Goal: Task Accomplishment & Management: Use online tool/utility

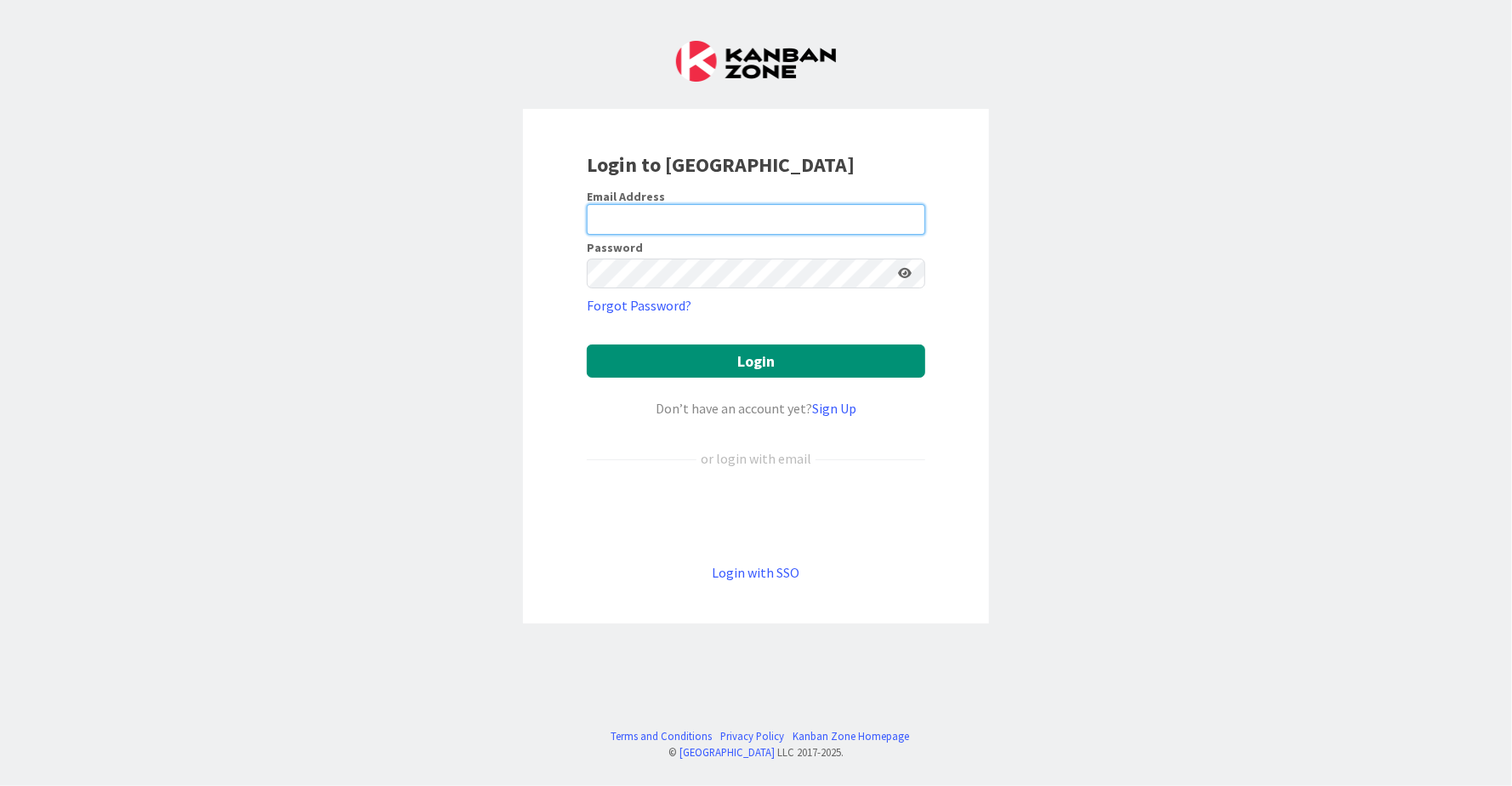
click at [701, 220] on input "email" at bounding box center [755, 219] width 338 height 30
type input "[EMAIL_ADDRESS][DOMAIN_NAME]"
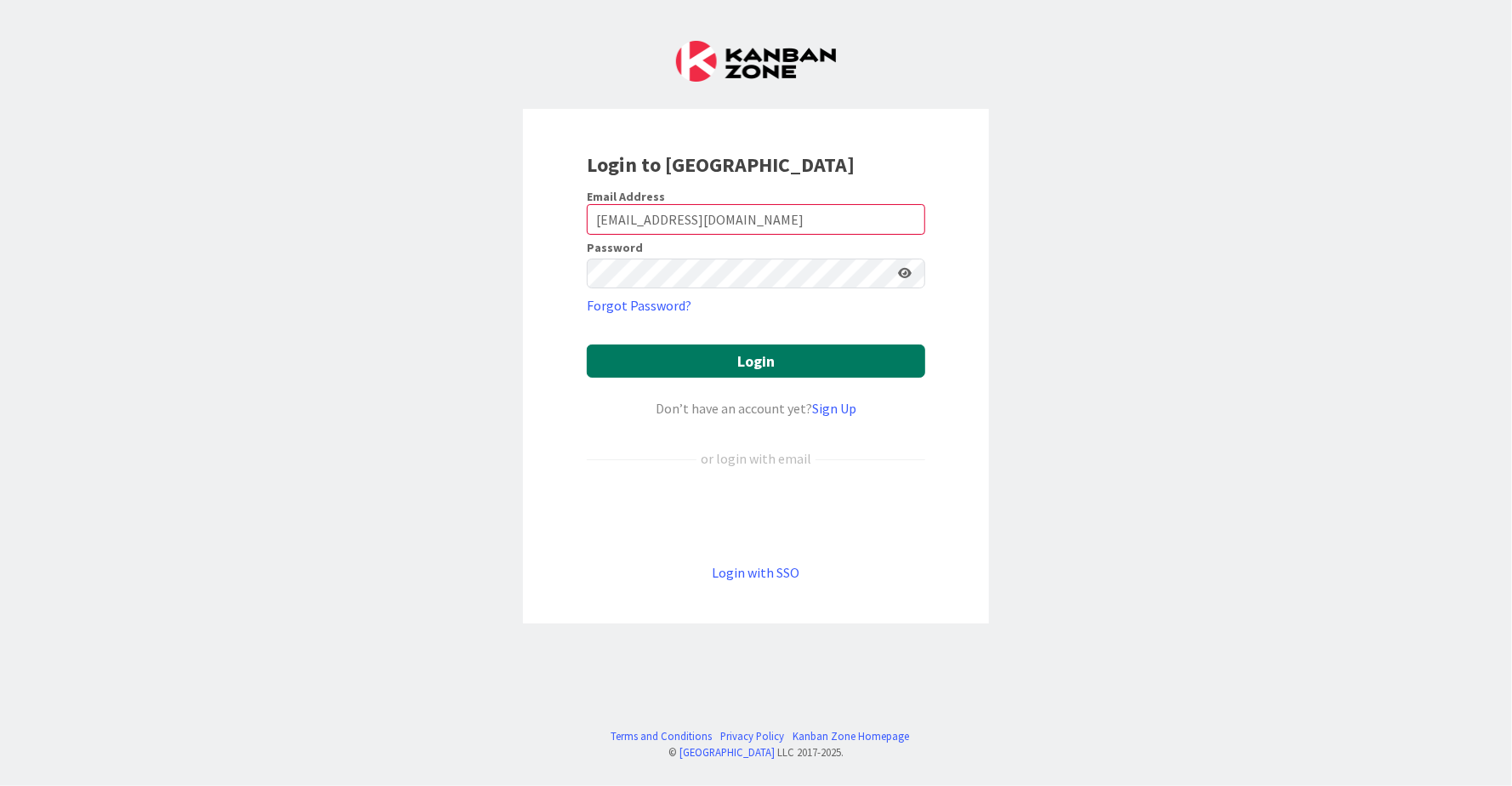
click at [721, 366] on button "Login" at bounding box center [755, 361] width 338 height 33
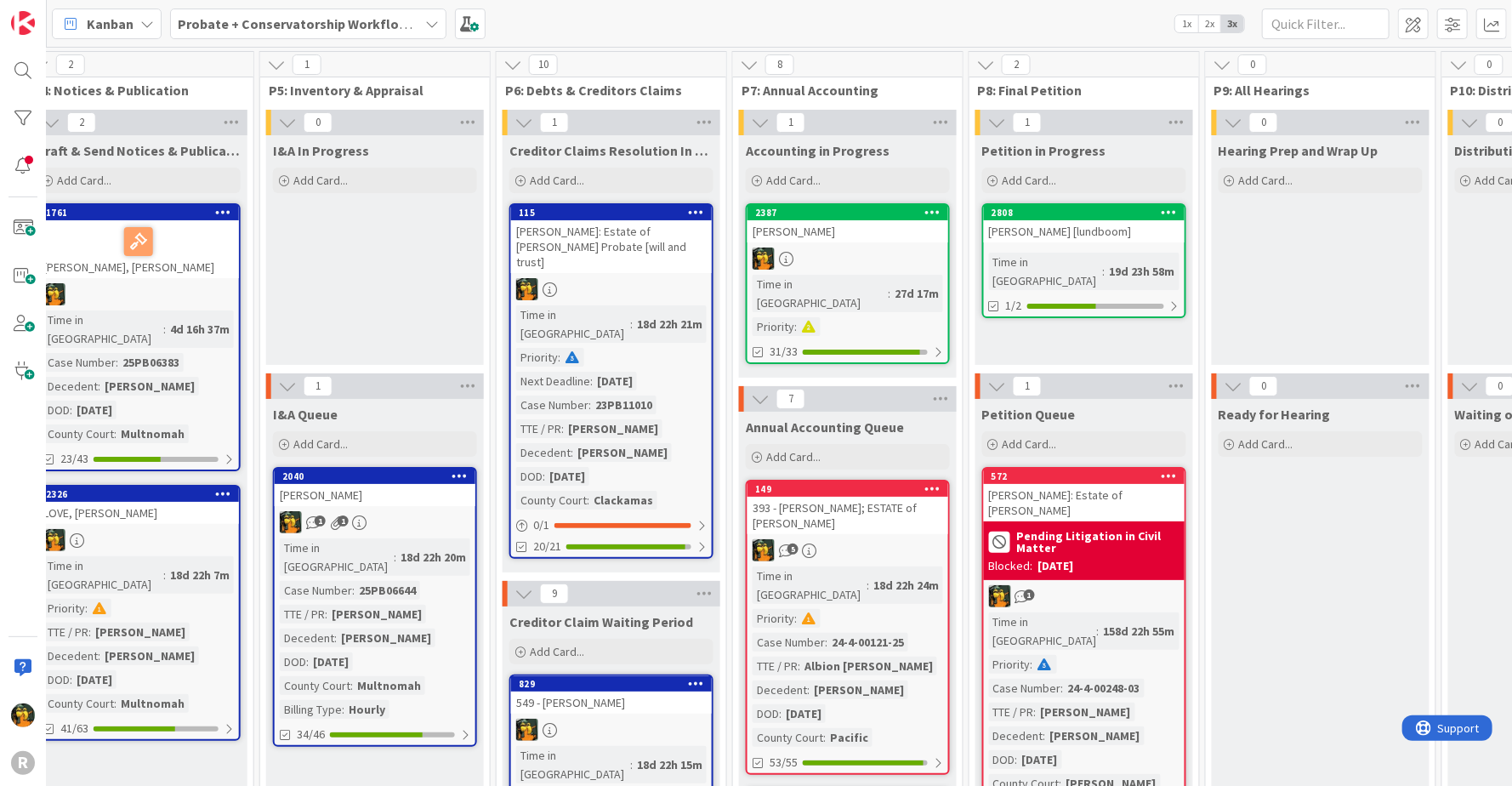
scroll to position [2, 962]
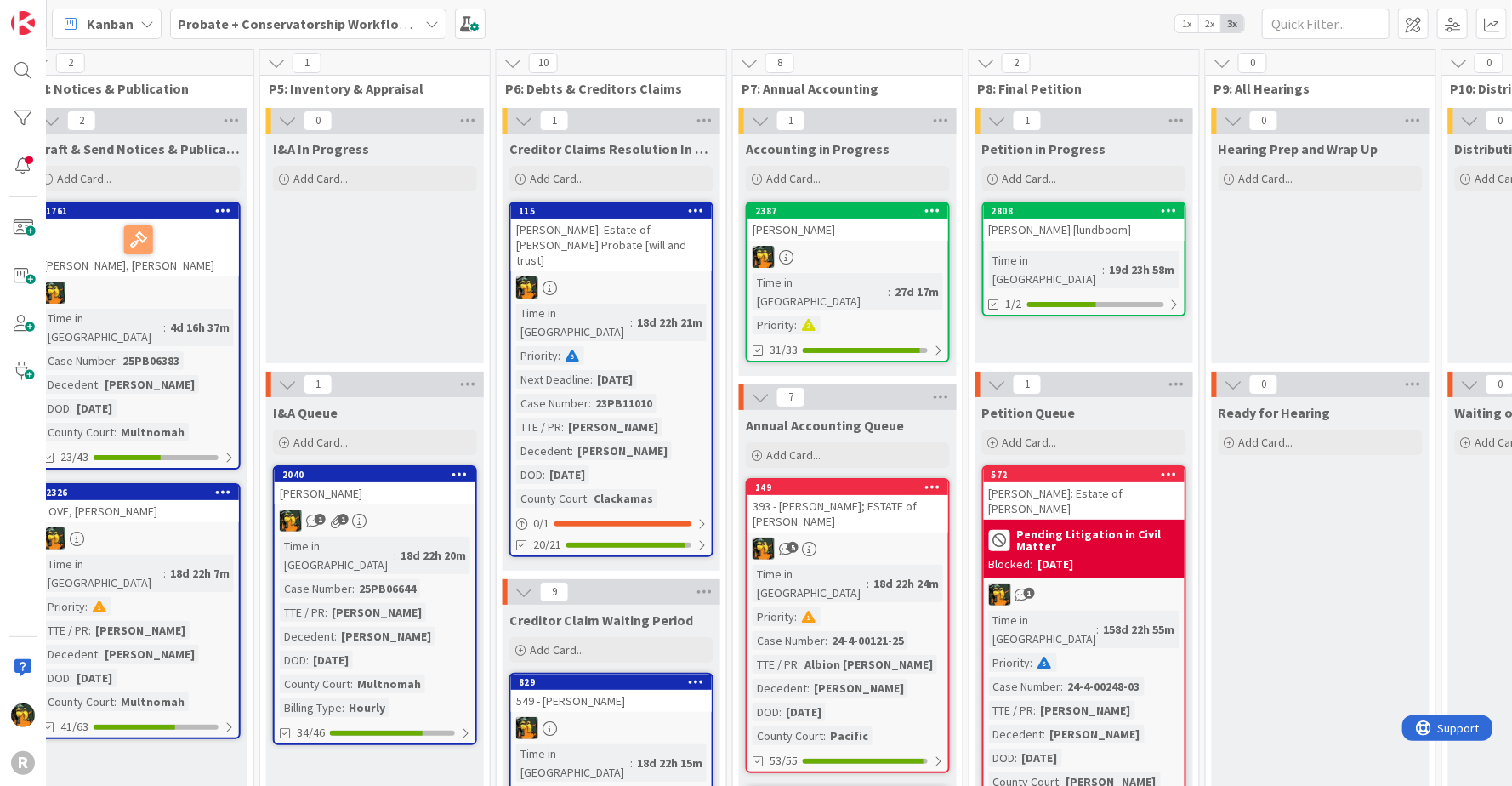
click at [866, 246] on div at bounding box center [848, 257] width 201 height 22
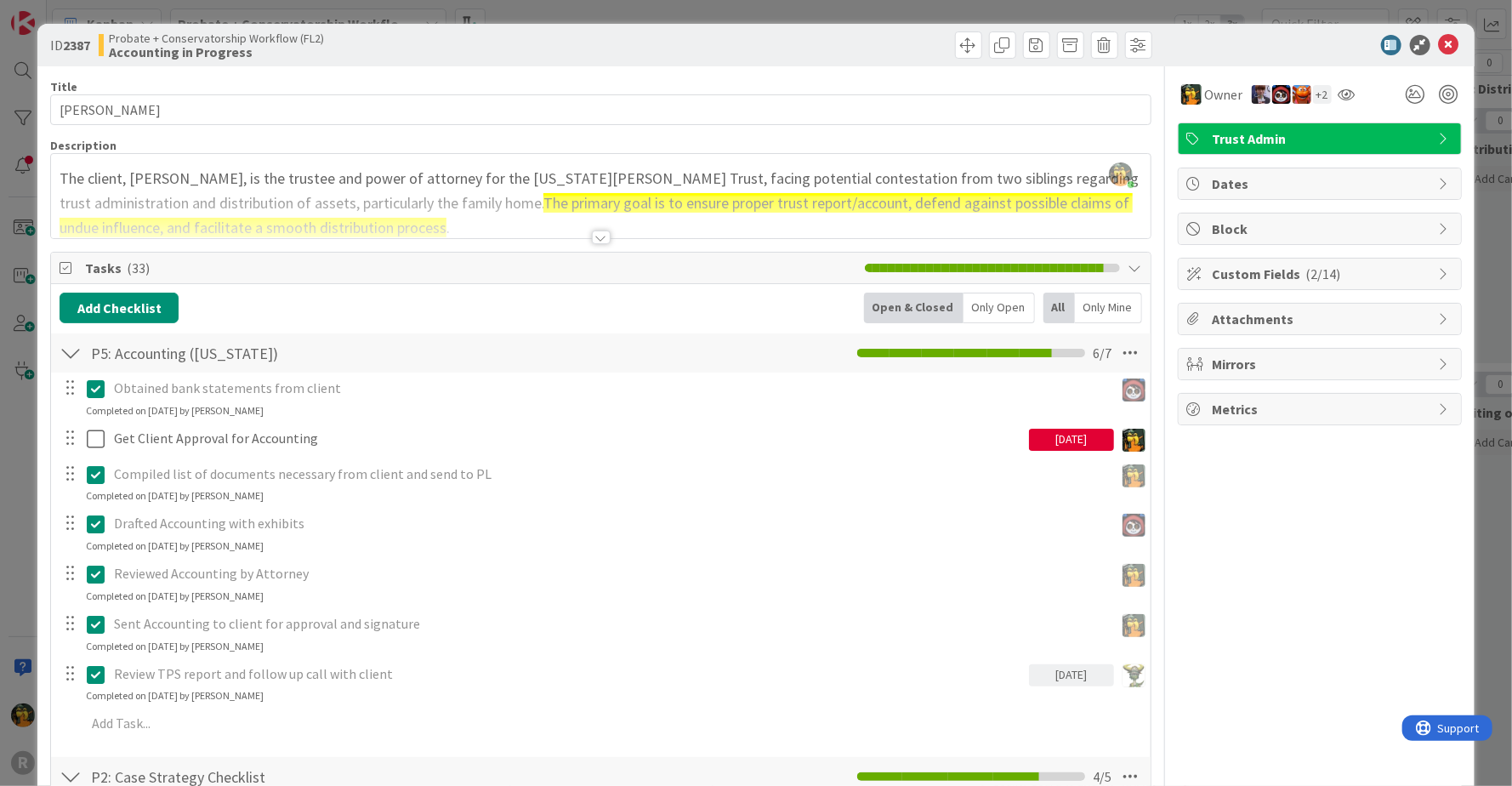
click at [1067, 438] on div "[DATE]" at bounding box center [1071, 440] width 85 height 22
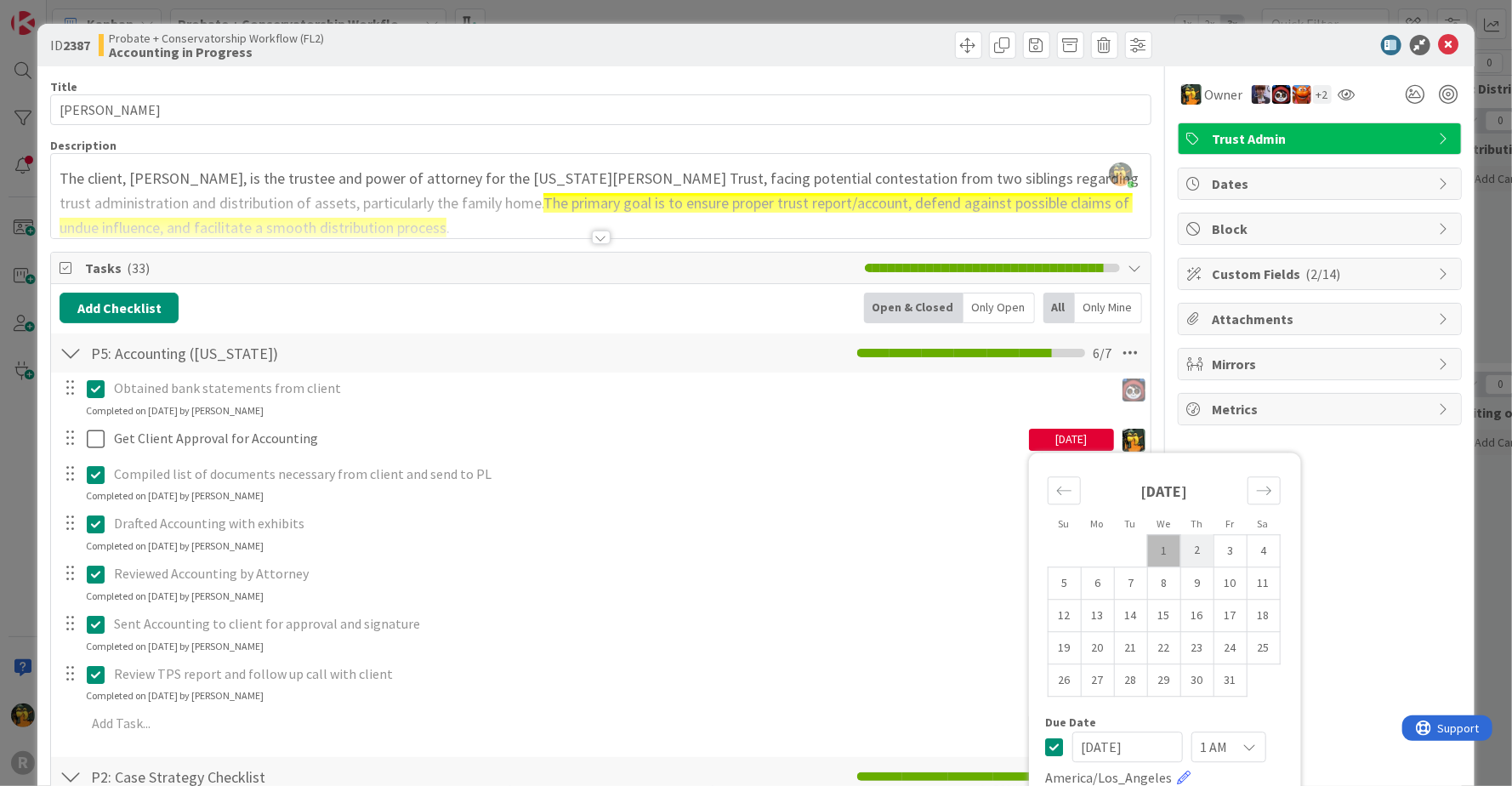
click at [1182, 548] on td "2" at bounding box center [1197, 551] width 33 height 32
type input "[DATE]"
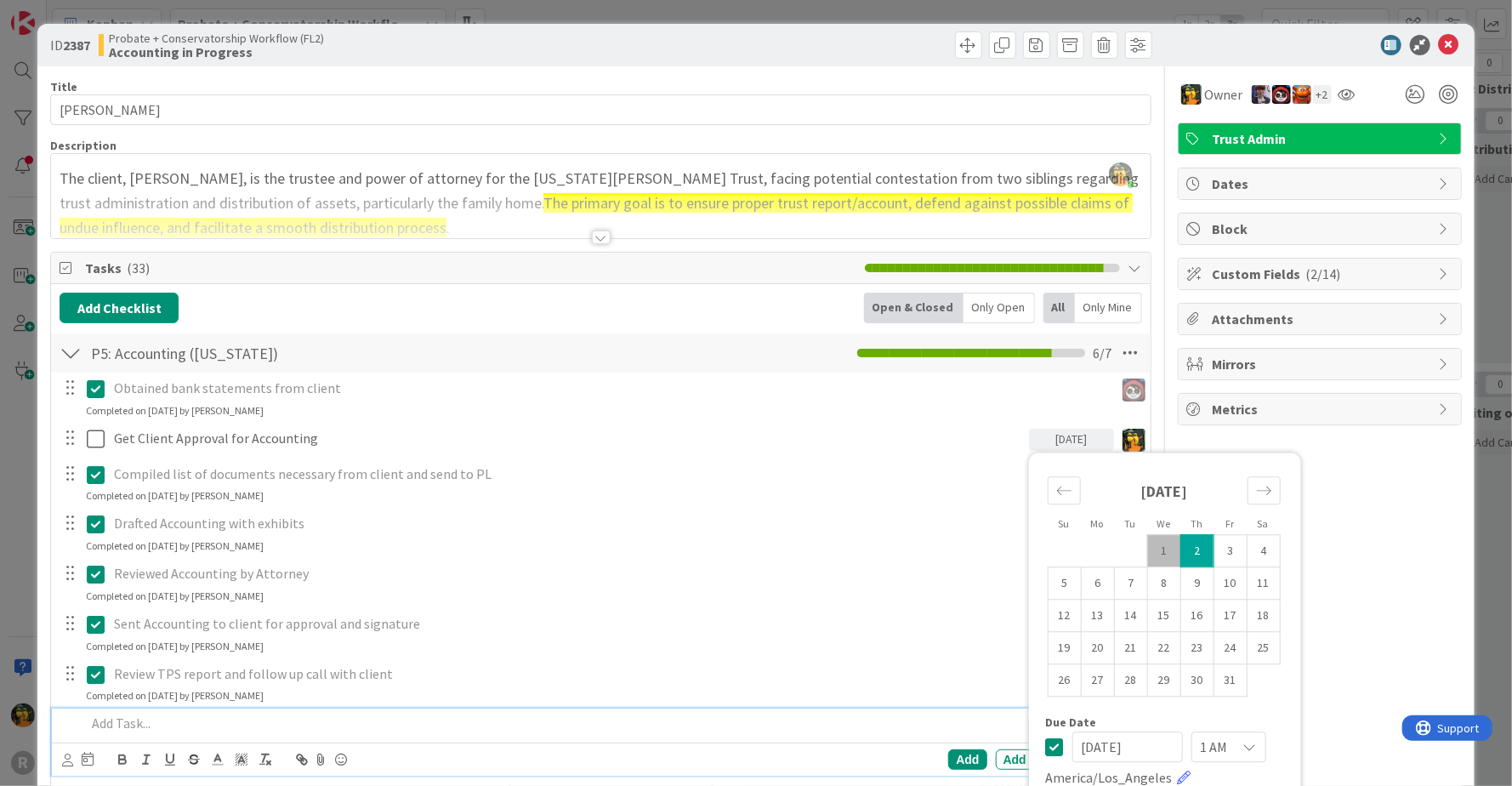
click at [230, 730] on p at bounding box center [612, 723] width 1052 height 19
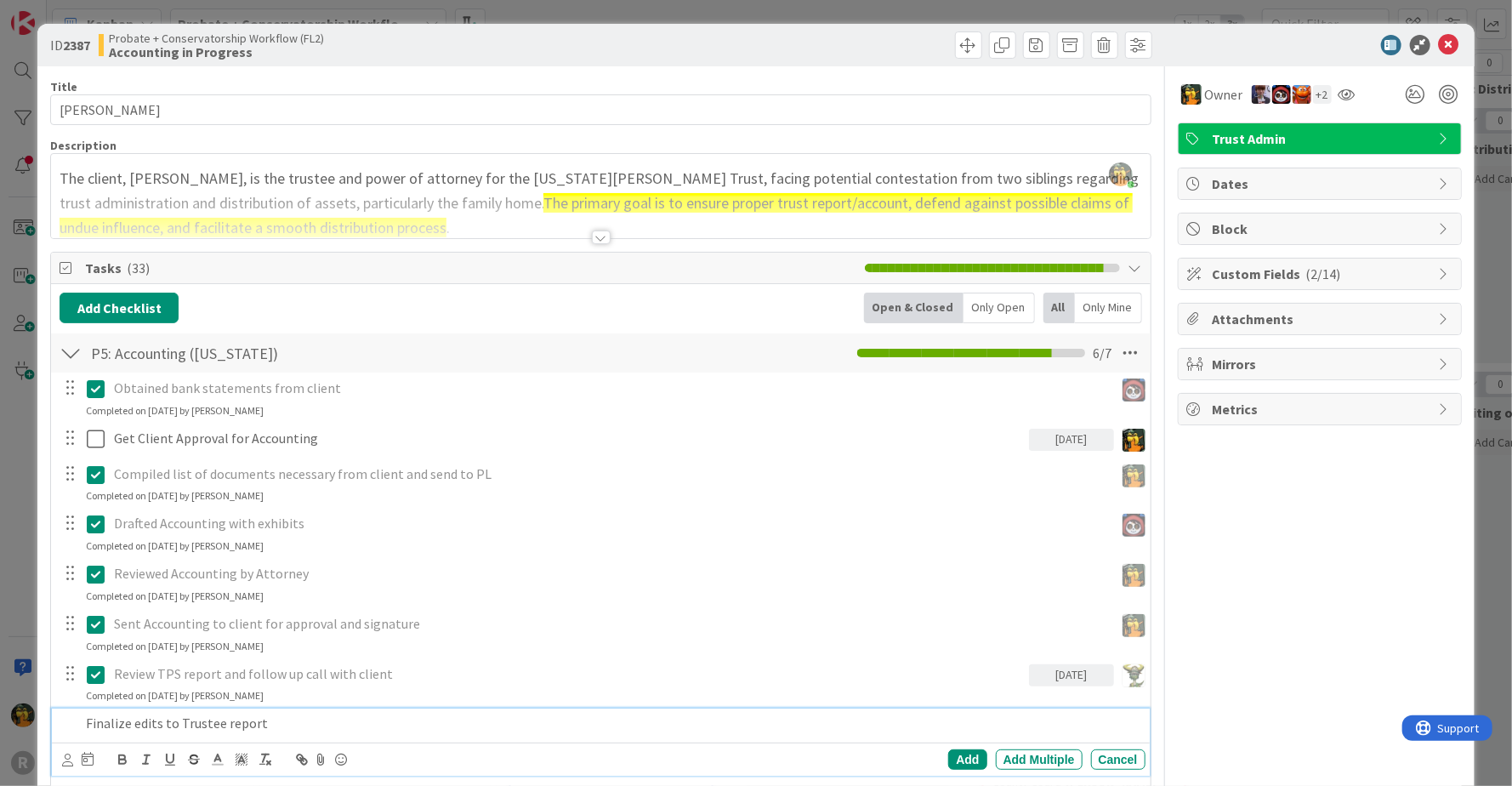
click at [74, 752] on div at bounding box center [78, 759] width 31 height 20
click at [62, 759] on icon at bounding box center [68, 759] width 11 height 13
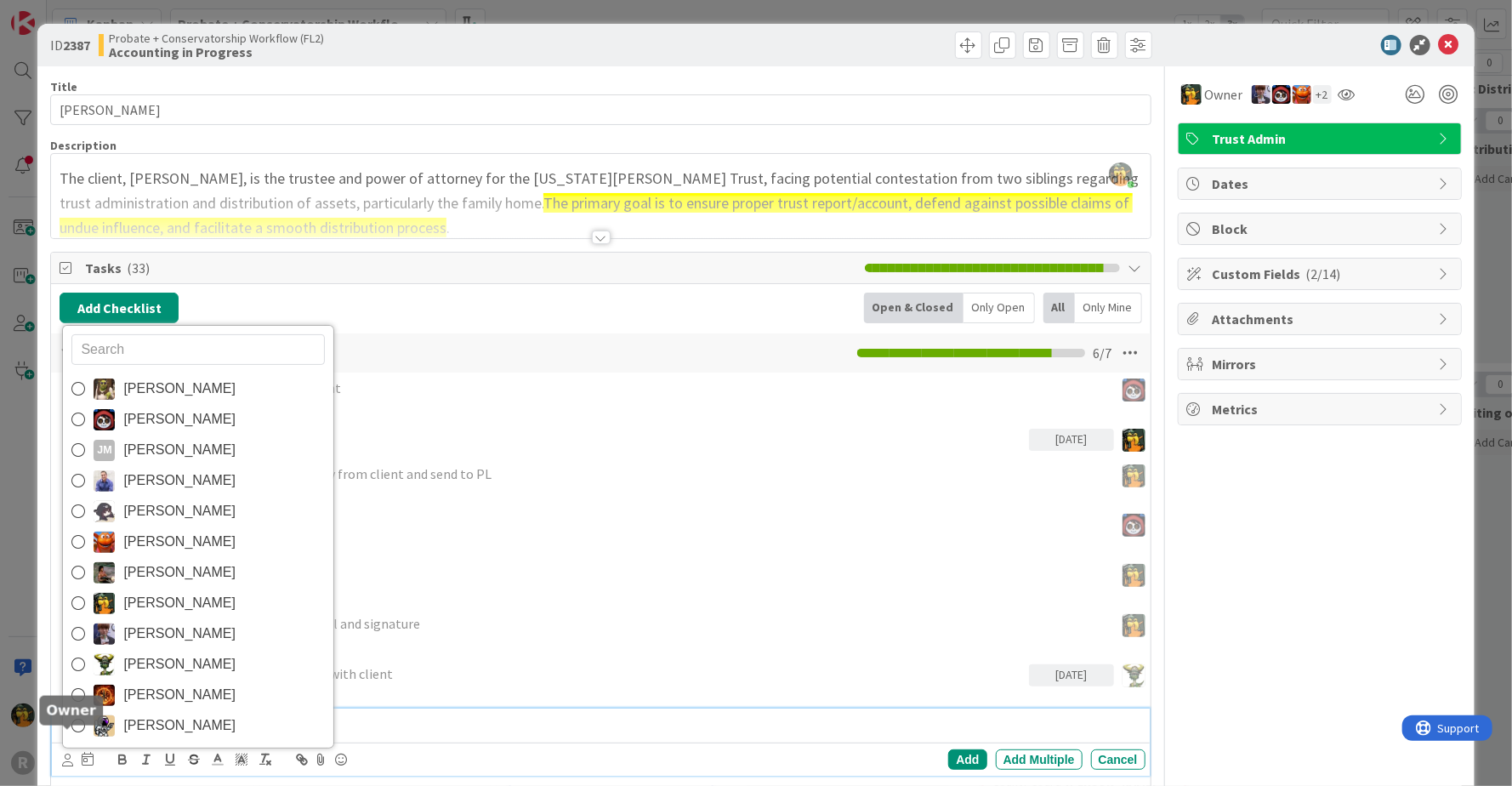
scroll to position [20, 0]
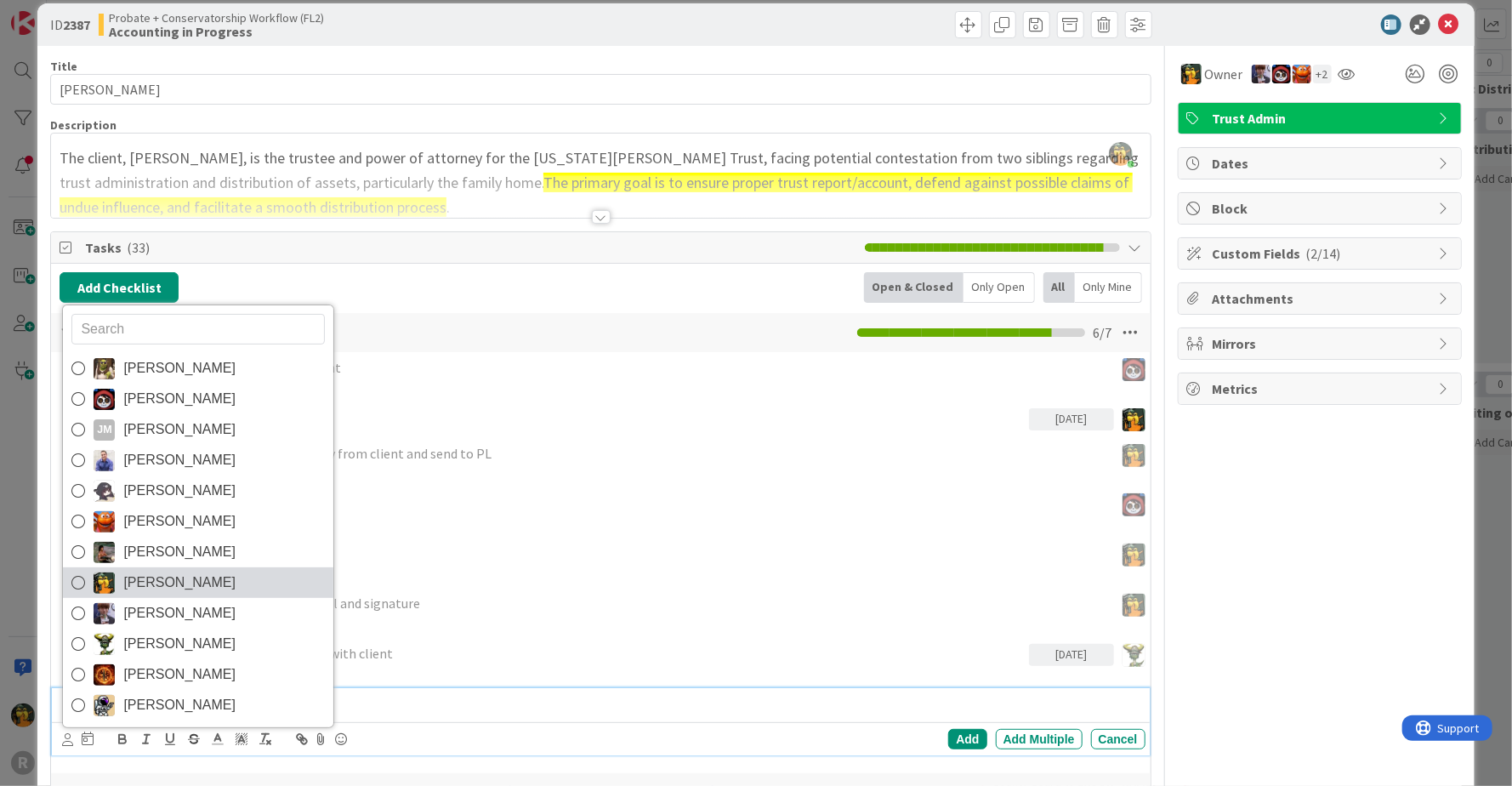
click at [159, 579] on span "[PERSON_NAME]" at bounding box center [180, 583] width 113 height 26
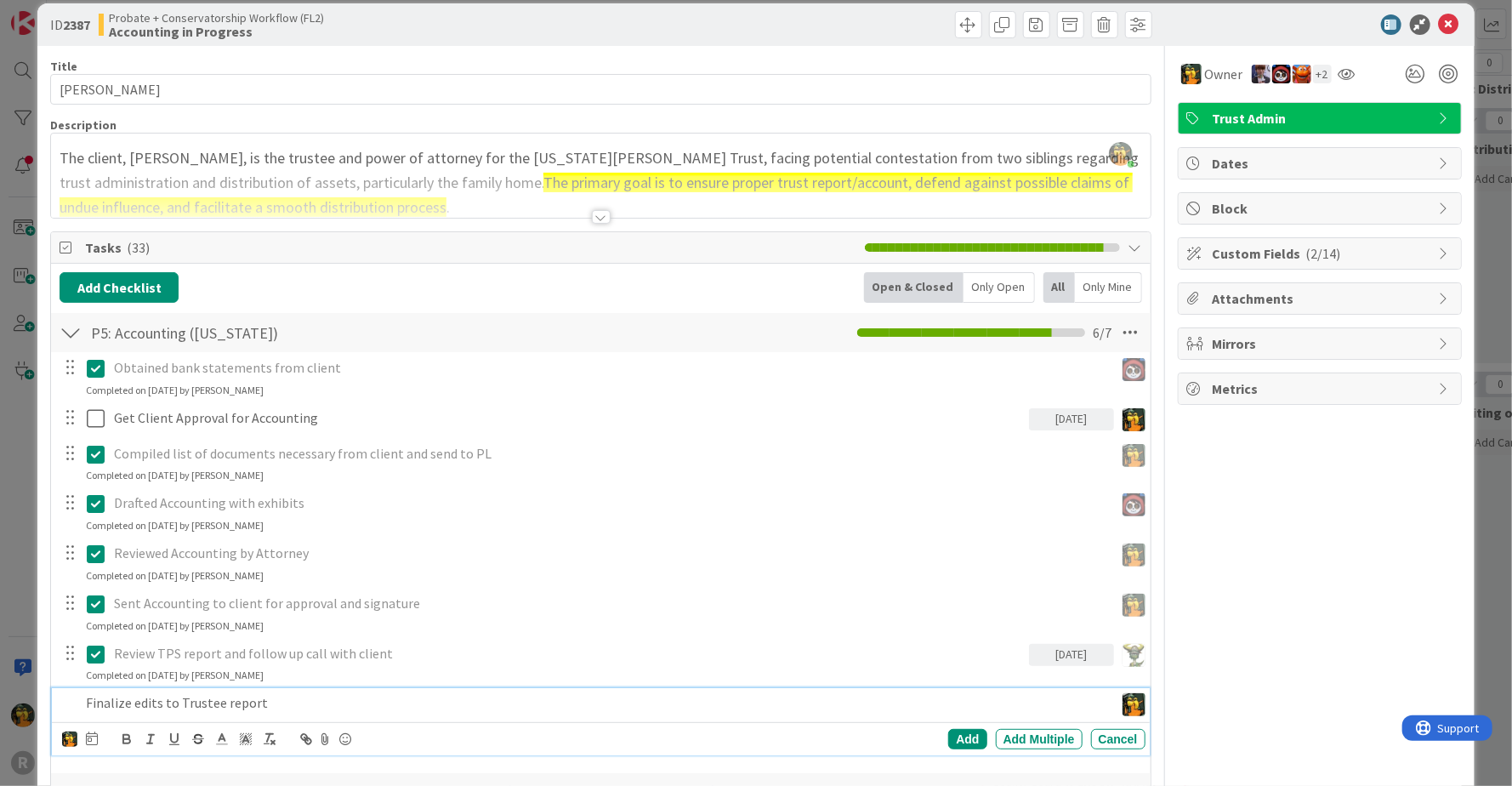
click at [91, 737] on icon at bounding box center [92, 737] width 12 height 14
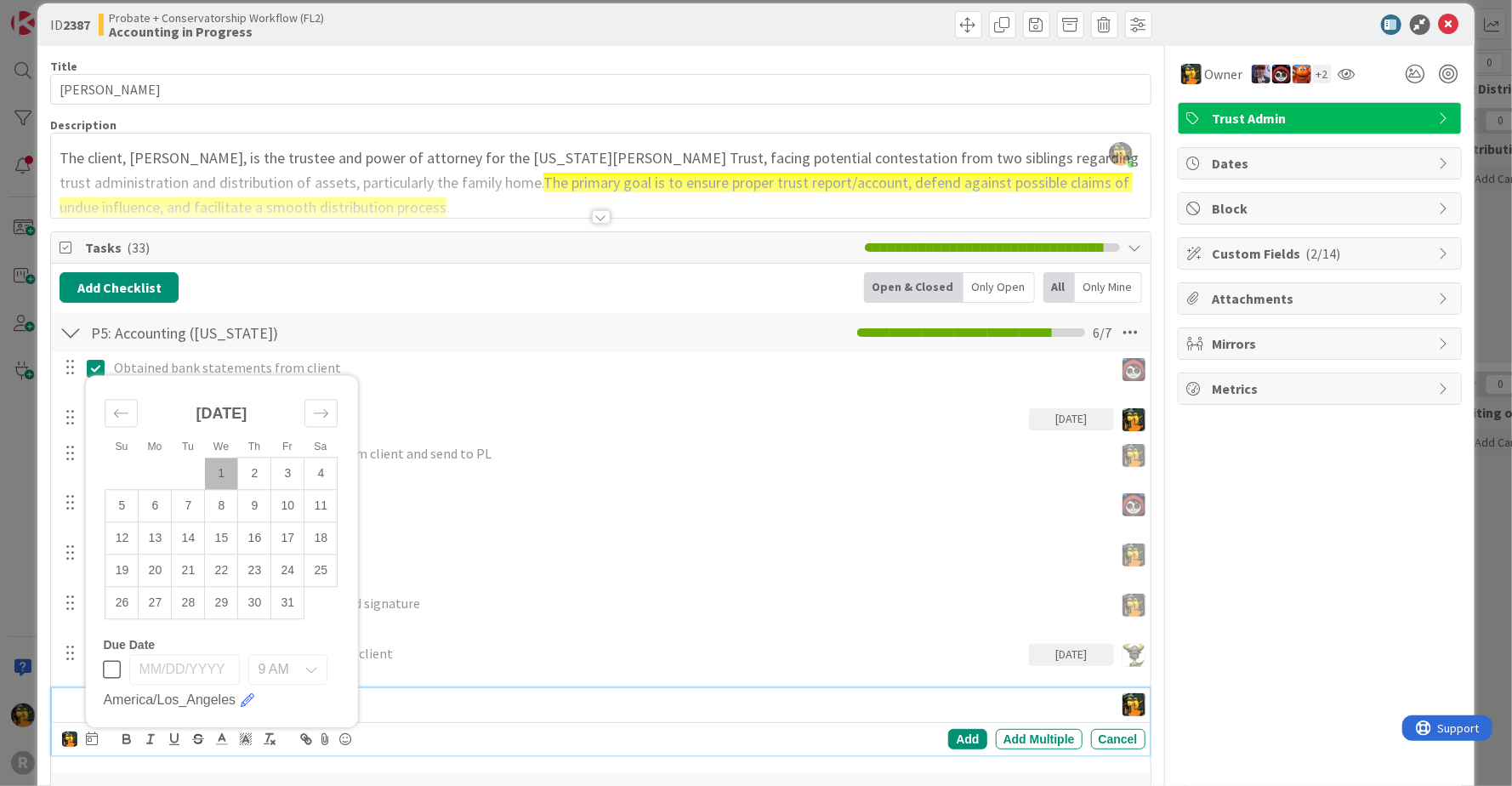
click at [219, 474] on td "1" at bounding box center [222, 473] width 33 height 32
type input "[DATE]"
click at [948, 736] on div "Add" at bounding box center [968, 738] width 38 height 20
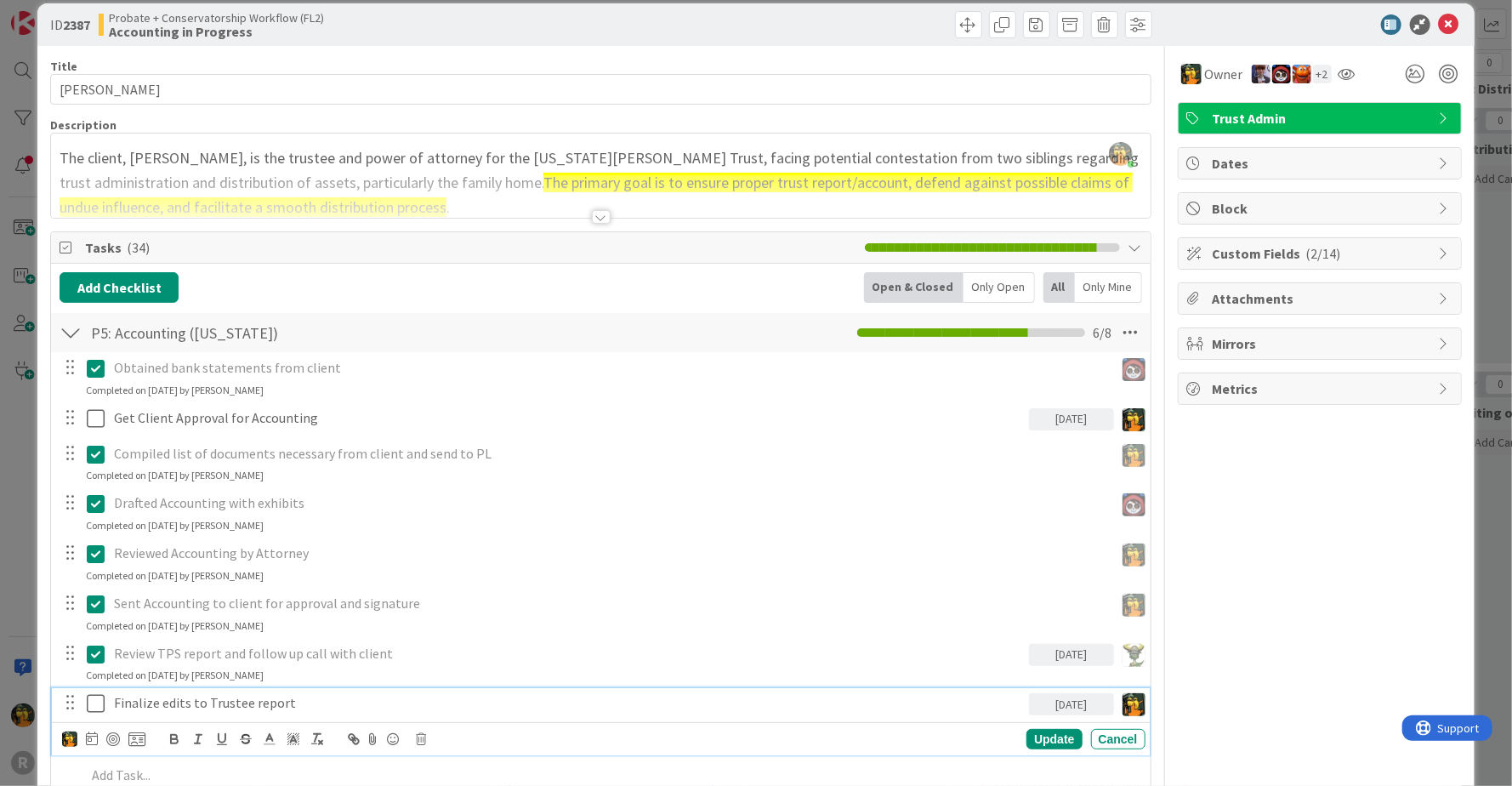
click at [197, 706] on p "Finalize edits to Trustee report" at bounding box center [567, 702] width 908 height 19
click at [118, 737] on div at bounding box center [113, 738] width 14 height 14
click at [1067, 739] on div "Update" at bounding box center [1054, 738] width 55 height 20
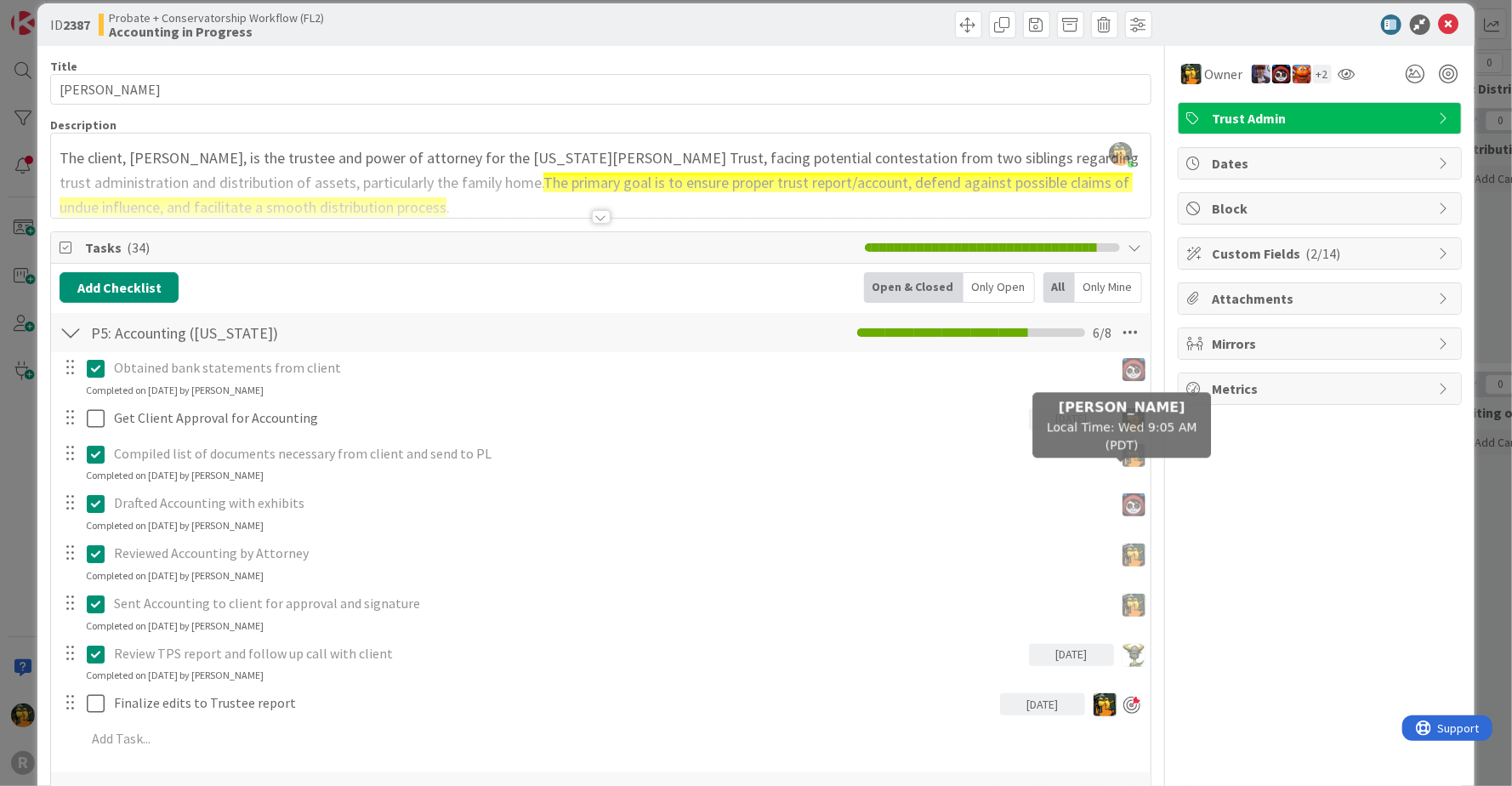
scroll to position [0, 0]
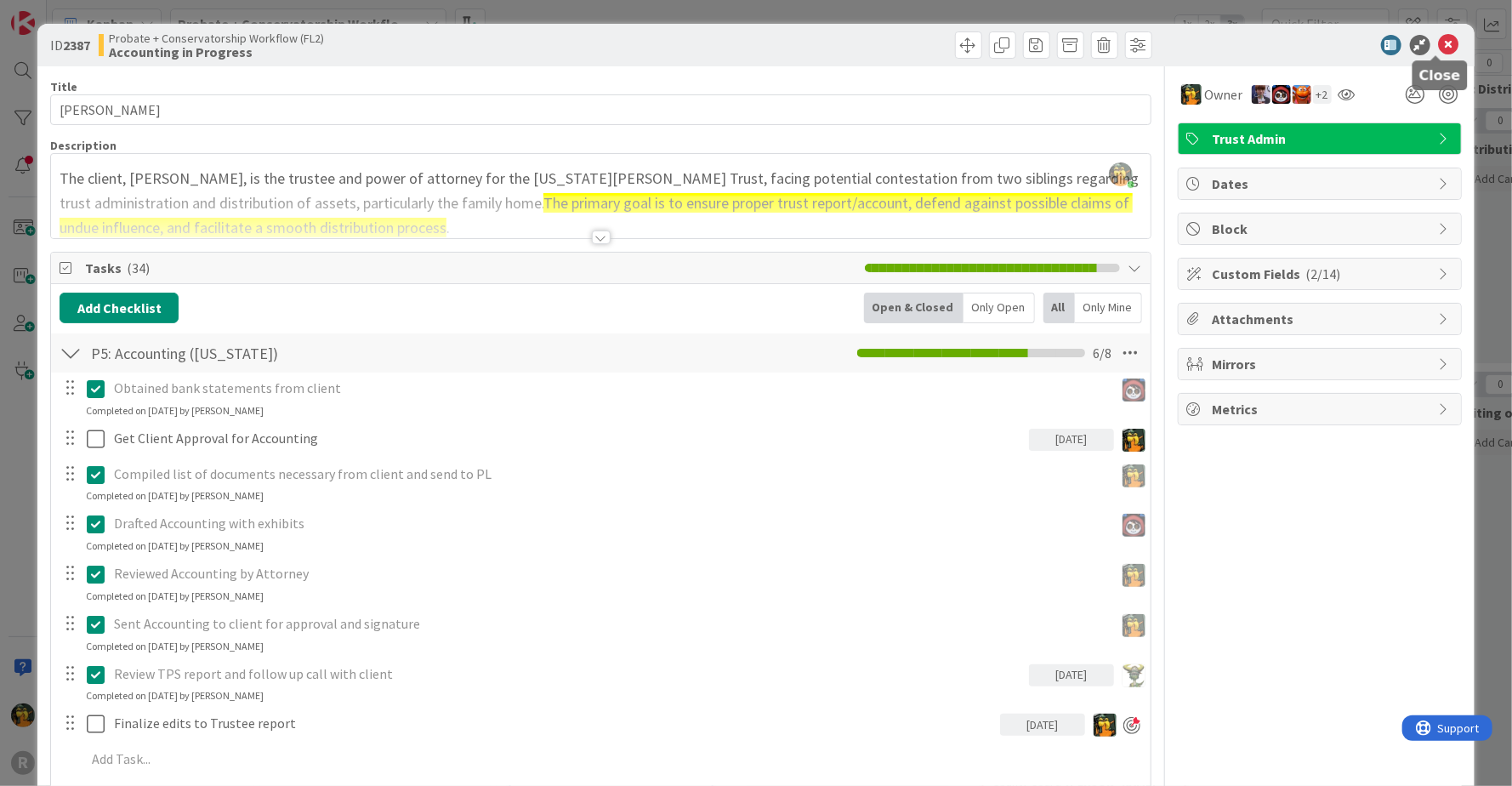
click at [1439, 48] on icon at bounding box center [1449, 45] width 20 height 20
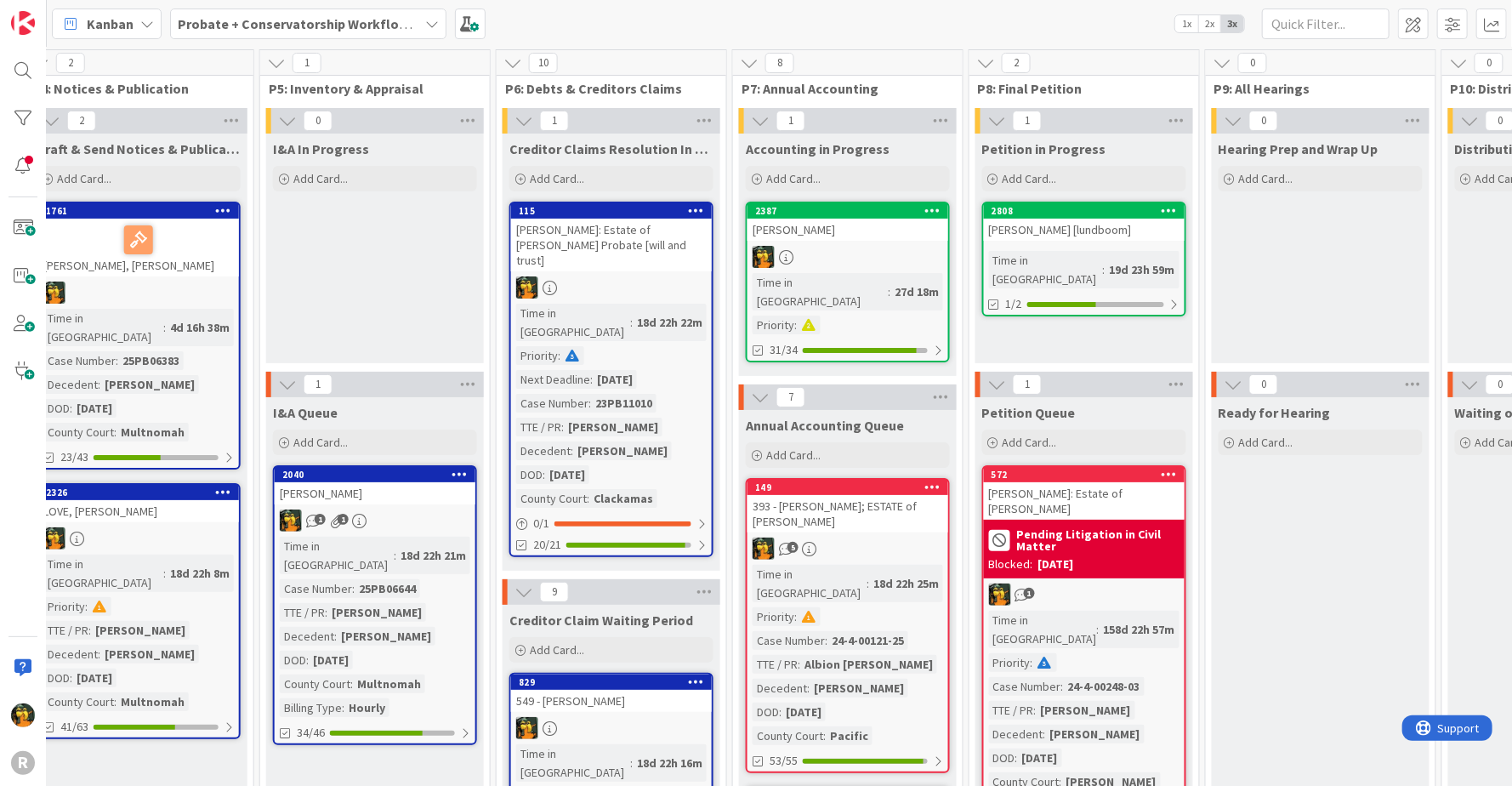
click at [96, 14] on span "Kanban" at bounding box center [110, 24] width 47 height 20
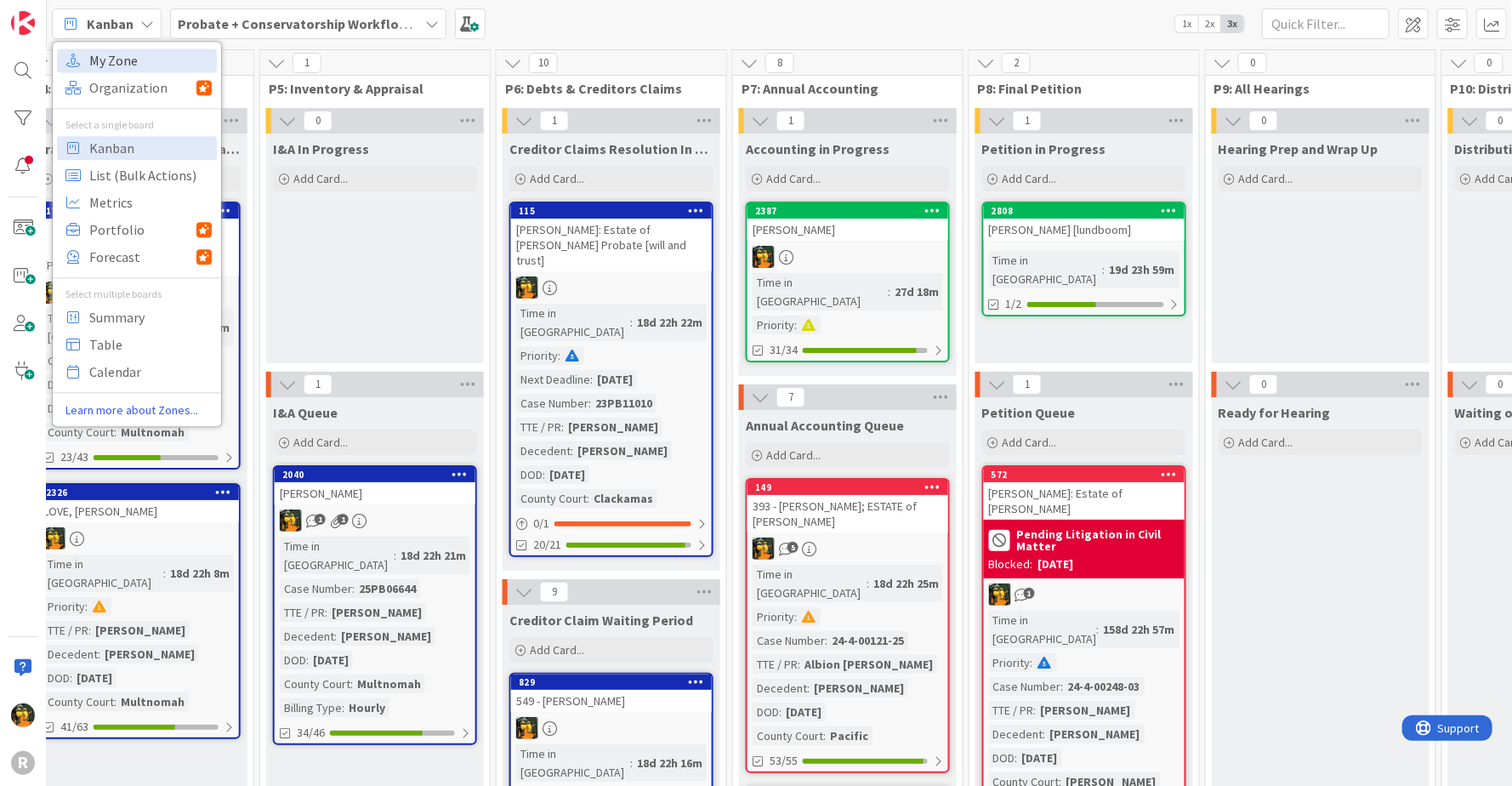
click at [127, 65] on span "My Zone" at bounding box center [150, 60] width 123 height 26
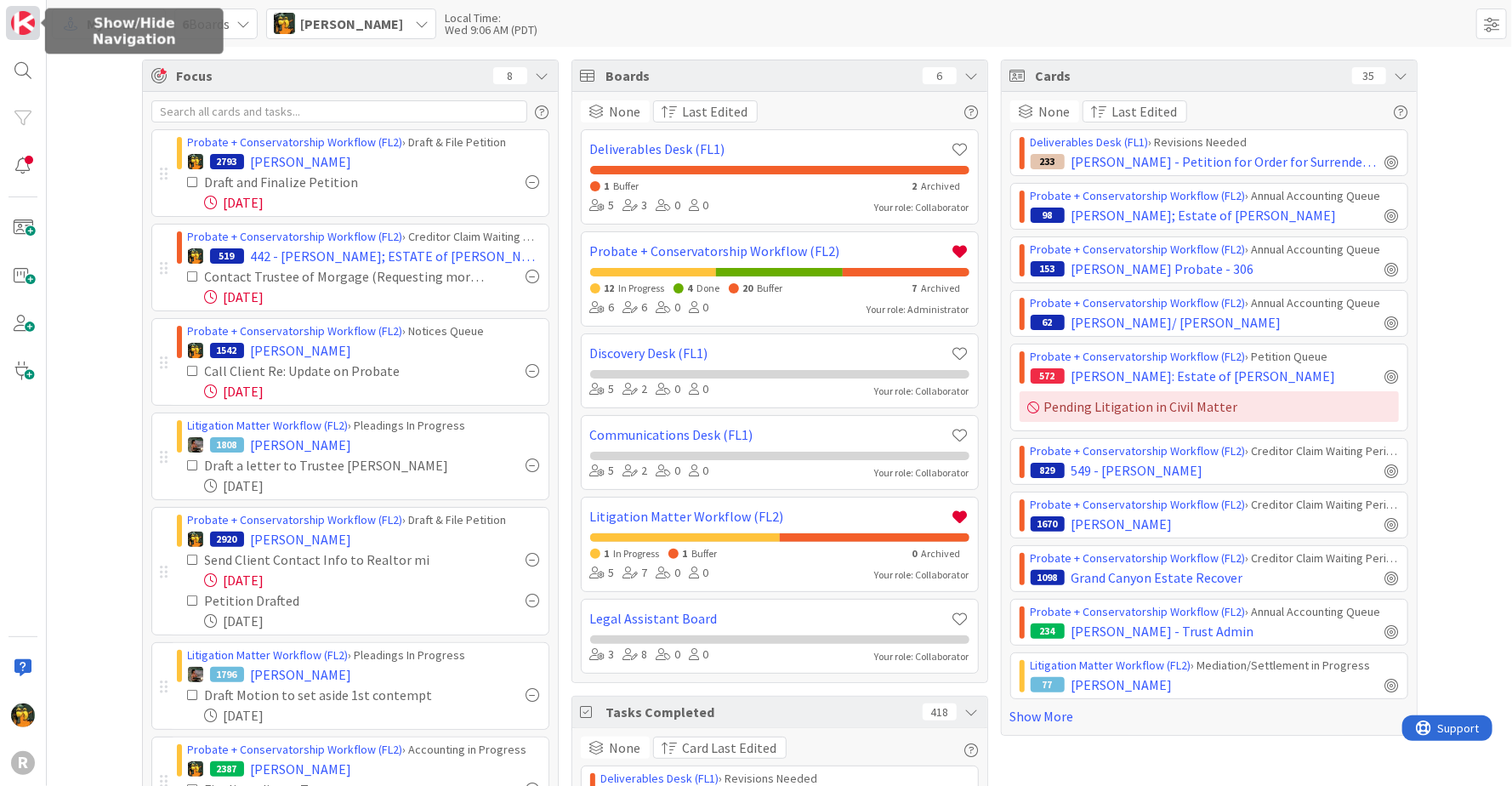
click at [15, 26] on img at bounding box center [23, 23] width 24 height 24
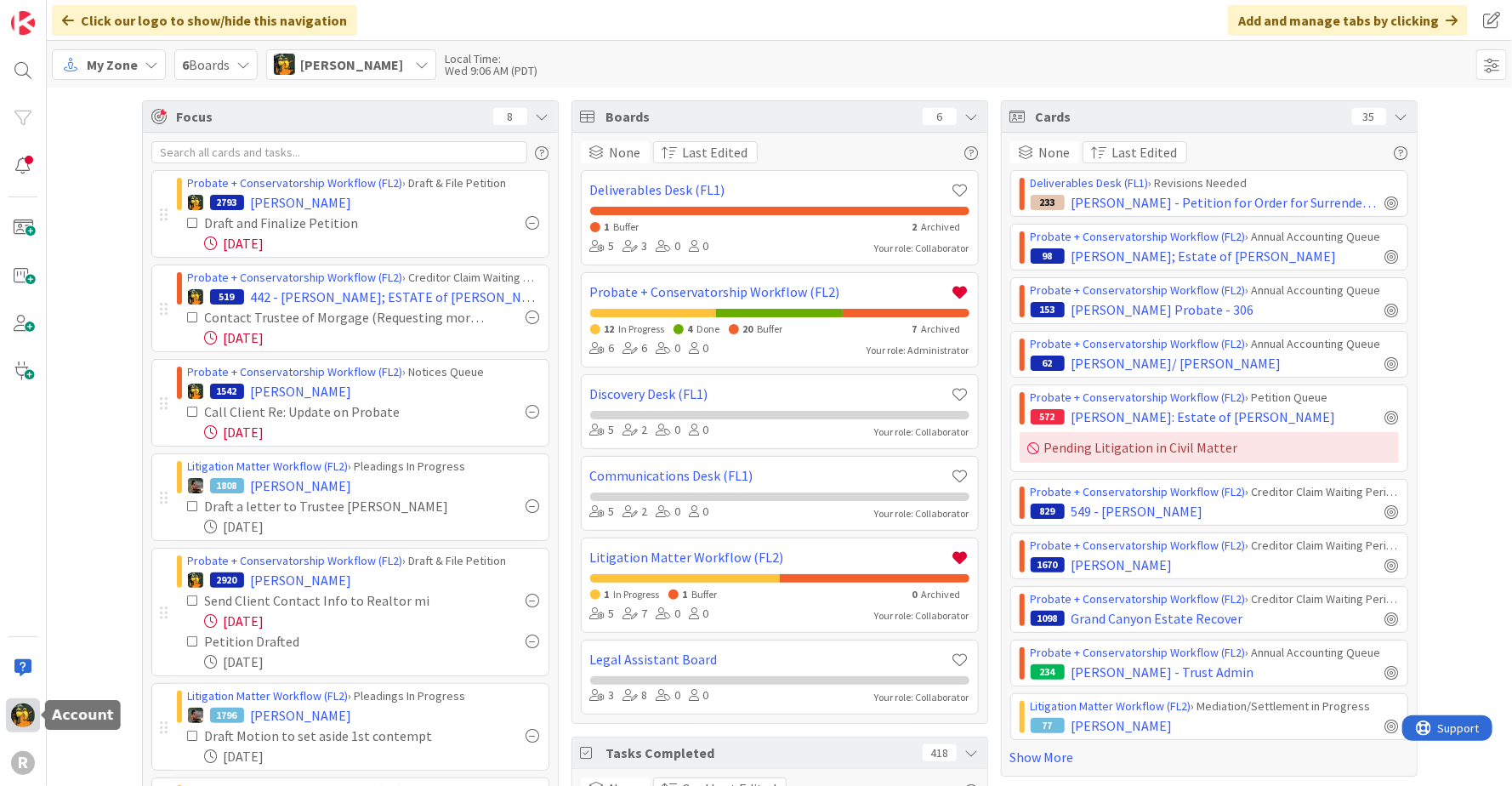
click at [21, 710] on img at bounding box center [23, 715] width 24 height 24
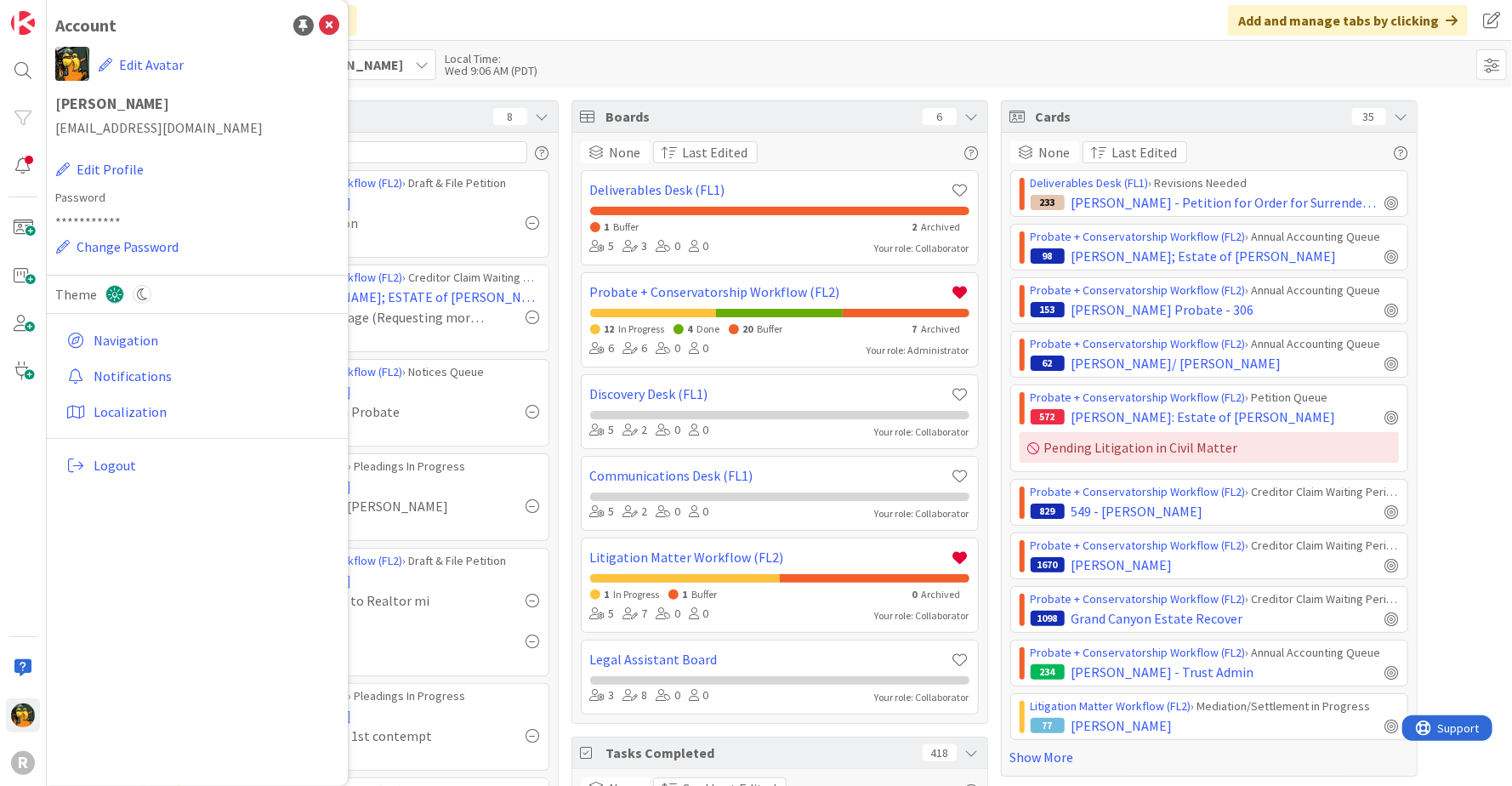
click at [712, 57] on div "My Zone 6 Boards [PERSON_NAME] Local Time: Wed 9:06 AM (PDT)" at bounding box center [779, 64] width 1465 height 47
